Goal: Information Seeking & Learning: Learn about a topic

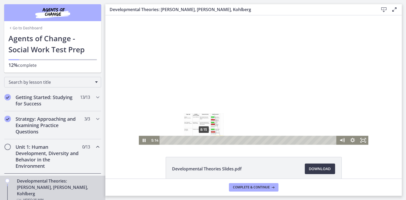
click at [202, 139] on div "8:15" at bounding box center [248, 140] width 171 height 9
click at [260, 131] on div at bounding box center [254, 79] width 230 height 129
click at [143, 140] on icon "Play Video" at bounding box center [144, 140] width 3 height 4
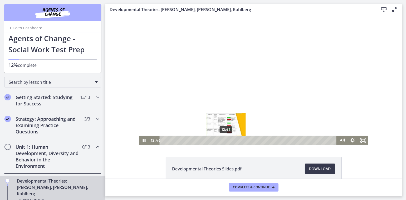
click at [224, 139] on div "12:46" at bounding box center [248, 140] width 171 height 9
click at [227, 139] on div "13:28" at bounding box center [248, 140] width 171 height 9
click at [233, 139] on div "14:35" at bounding box center [248, 140] width 171 height 9
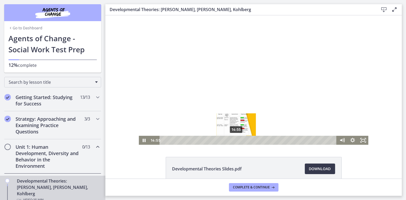
click at [234, 139] on div "14:55" at bounding box center [248, 140] width 171 height 9
click at [238, 140] on div "15:43" at bounding box center [248, 140] width 171 height 9
click at [143, 139] on icon "Pause" at bounding box center [144, 139] width 3 height 3
click at [143, 139] on icon "Play Video" at bounding box center [144, 140] width 3 height 4
click at [143, 139] on icon "Pause" at bounding box center [144, 139] width 3 height 3
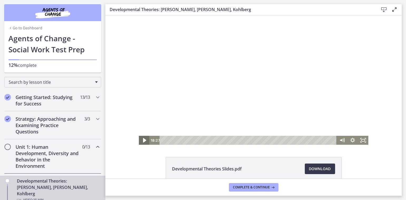
click at [143, 139] on icon "Play Video" at bounding box center [144, 140] width 3 height 4
click at [143, 139] on icon "Pause" at bounding box center [143, 140] width 3 height 4
click at [143, 139] on icon "Play Video" at bounding box center [144, 140] width 3 height 4
click at [143, 139] on icon "Pause" at bounding box center [143, 140] width 3 height 4
click at [143, 139] on icon "Play Video" at bounding box center [144, 140] width 3 height 4
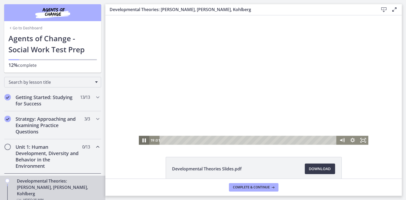
click at [143, 139] on icon "Pause" at bounding box center [143, 140] width 3 height 4
click at [143, 139] on icon "Play Video" at bounding box center [144, 140] width 3 height 4
click at [142, 138] on icon "Pause" at bounding box center [144, 140] width 13 height 11
click at [142, 137] on icon "Play Video" at bounding box center [144, 140] width 13 height 11
click at [142, 136] on button "Pause" at bounding box center [144, 140] width 11 height 9
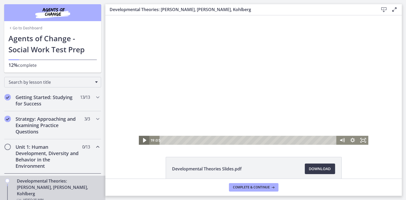
click at [142, 136] on icon "Play Video" at bounding box center [144, 140] width 13 height 11
click at [142, 135] on div at bounding box center [254, 79] width 230 height 129
click at [142, 136] on icon "Play Video" at bounding box center [144, 140] width 13 height 11
click at [143, 136] on button "Pause" at bounding box center [144, 140] width 11 height 9
click at [143, 136] on button "Play Video" at bounding box center [144, 140] width 11 height 9
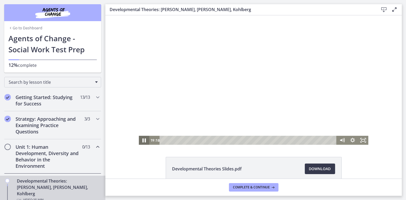
click at [143, 136] on button "Pause" at bounding box center [144, 140] width 11 height 9
click at [143, 136] on button "Play Video" at bounding box center [144, 140] width 11 height 9
click at [145, 139] on icon "Pause" at bounding box center [144, 140] width 11 height 9
click at [145, 139] on icon "Play Video" at bounding box center [144, 140] width 11 height 9
click at [145, 139] on icon "Pause" at bounding box center [144, 140] width 13 height 11
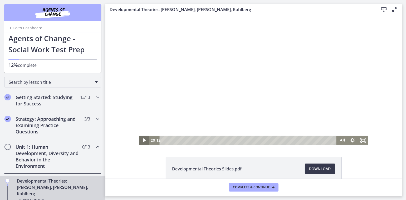
click at [145, 140] on icon "Play Video" at bounding box center [144, 140] width 11 height 9
click at [145, 140] on icon "Pause" at bounding box center [144, 140] width 13 height 11
click at [145, 140] on icon "Play Video" at bounding box center [144, 140] width 13 height 11
click at [142, 141] on icon "Pause" at bounding box center [143, 140] width 3 height 4
click at [143, 140] on icon "Play Video" at bounding box center [144, 140] width 3 height 4
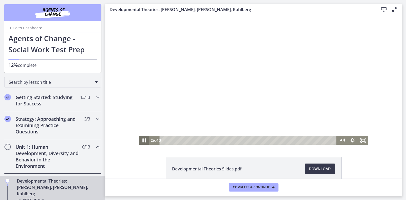
click at [144, 137] on icon "Pause" at bounding box center [144, 140] width 13 height 11
click at [145, 137] on icon "Play Video" at bounding box center [144, 140] width 13 height 11
click at [145, 137] on icon "Pause" at bounding box center [144, 140] width 13 height 11
click at [146, 136] on icon "Play Video" at bounding box center [144, 140] width 13 height 11
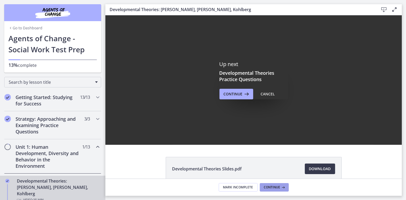
click at [267, 188] on span "Continue" at bounding box center [272, 187] width 16 height 4
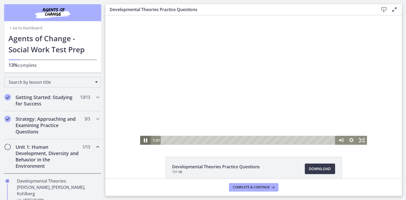
click at [144, 140] on icon "Pause" at bounding box center [145, 140] width 3 height 4
click at [142, 140] on icon "Play Video" at bounding box center [146, 140] width 13 height 11
click at [144, 140] on icon "Pause" at bounding box center [145, 140] width 3 height 4
click at [144, 140] on icon "Play Video" at bounding box center [145, 140] width 3 height 4
click at [144, 140] on icon "Pause" at bounding box center [145, 139] width 3 height 3
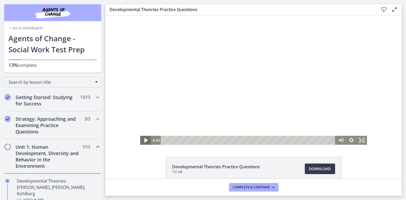
click at [144, 140] on icon "Play Video" at bounding box center [145, 140] width 3 height 4
click at [143, 140] on icon "Pause" at bounding box center [145, 140] width 11 height 9
click at [144, 140] on icon "Play Video" at bounding box center [145, 140] width 3 height 4
click at [227, 140] on div "6:37" at bounding box center [249, 140] width 168 height 9
click at [225, 139] on div "6:24" at bounding box center [249, 140] width 168 height 9
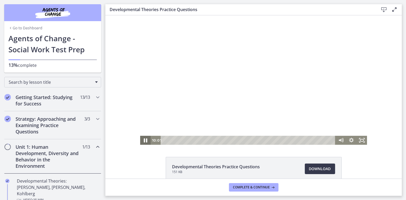
click at [145, 141] on icon "Pause" at bounding box center [145, 140] width 13 height 11
click at [145, 141] on icon "Play Video" at bounding box center [145, 140] width 11 height 9
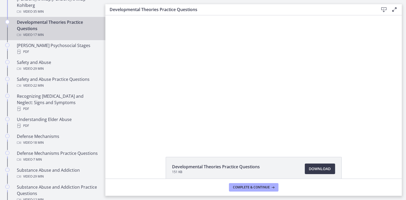
scroll to position [187, 0]
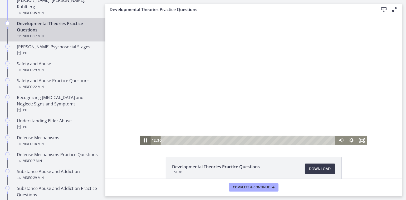
click at [143, 141] on icon "Pause" at bounding box center [145, 140] width 13 height 11
click at [144, 141] on icon "Play Video" at bounding box center [145, 140] width 3 height 4
click at [143, 141] on icon "Pause" at bounding box center [145, 140] width 11 height 9
click at [144, 141] on icon "Play Video" at bounding box center [145, 140] width 3 height 4
click at [143, 141] on icon "Pause" at bounding box center [145, 140] width 11 height 9
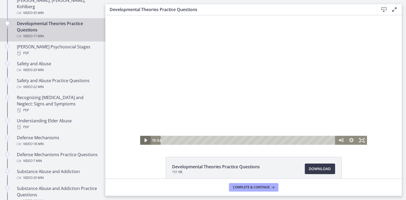
click at [144, 141] on icon "Play Video" at bounding box center [145, 140] width 3 height 4
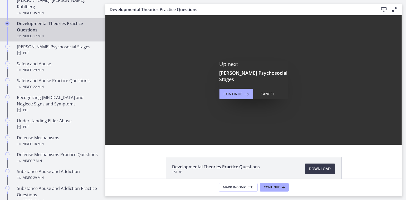
scroll to position [0, 0]
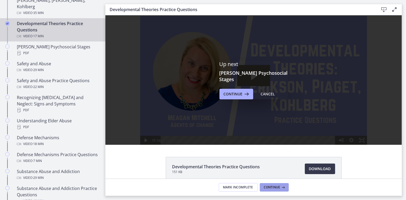
click at [278, 185] on span "Continue" at bounding box center [272, 187] width 16 height 4
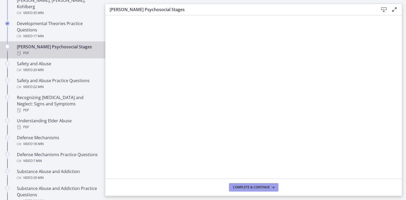
click at [261, 185] on span "Complete & continue" at bounding box center [251, 187] width 37 height 4
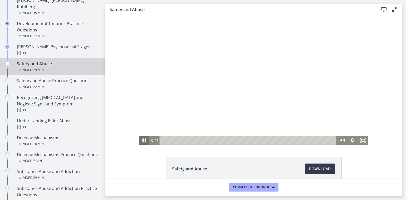
click at [142, 138] on icon "Pause" at bounding box center [144, 140] width 13 height 11
